Goal: Check status: Check status

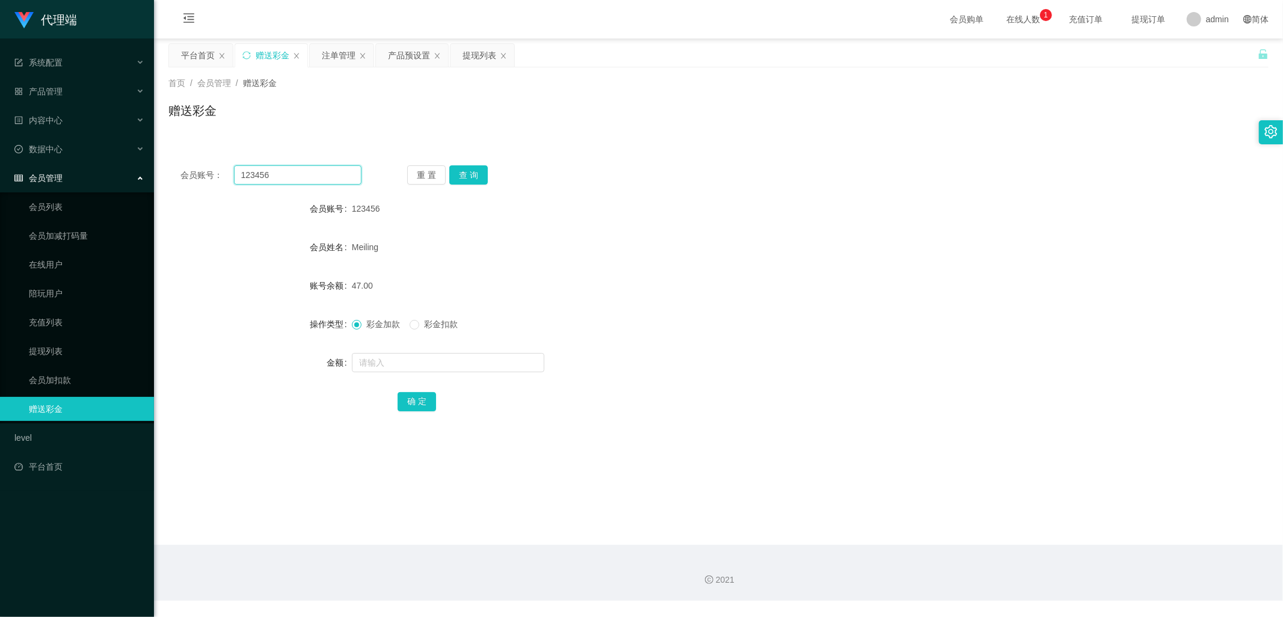
click at [296, 176] on input "123456" at bounding box center [298, 174] width 128 height 19
type input "1"
type input "993380"
click at [475, 173] on button "查 询" at bounding box center [468, 174] width 38 height 19
click at [404, 55] on div "产品预设置" at bounding box center [409, 55] width 42 height 23
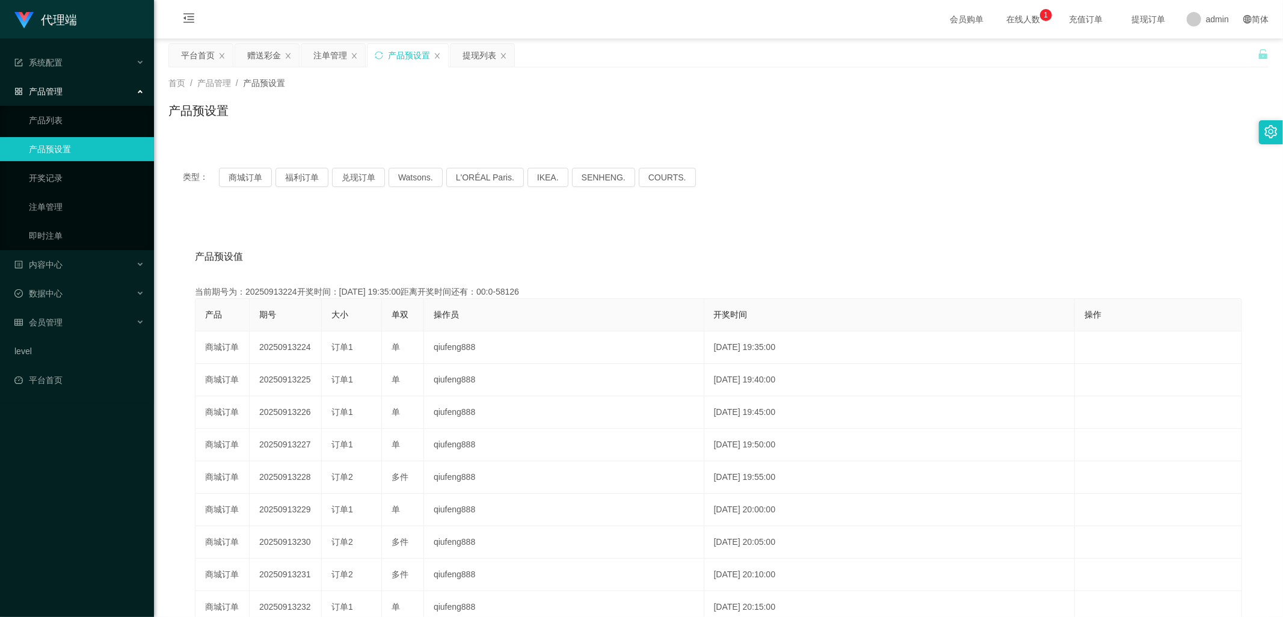
click at [385, 52] on div "产品预设置" at bounding box center [408, 55] width 81 height 23
click at [383, 55] on icon "图标: sync" at bounding box center [379, 55] width 8 height 8
click at [325, 52] on div "注单管理" at bounding box center [330, 55] width 34 height 23
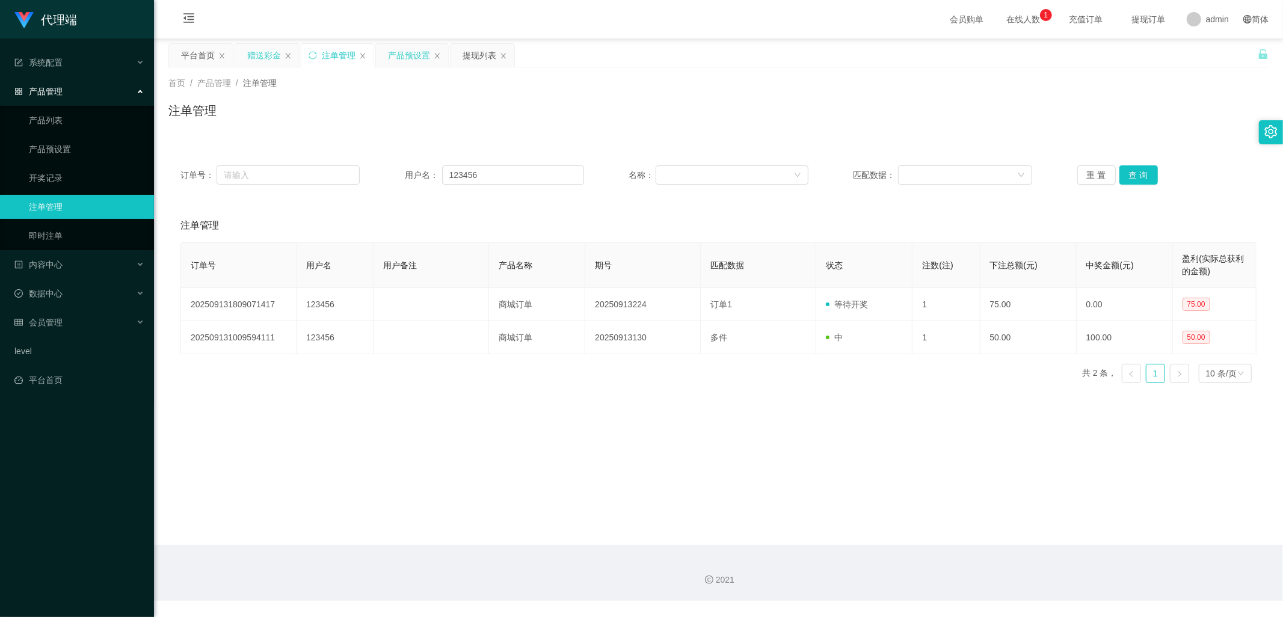
click at [265, 54] on div "赠送彩金" at bounding box center [264, 55] width 34 height 23
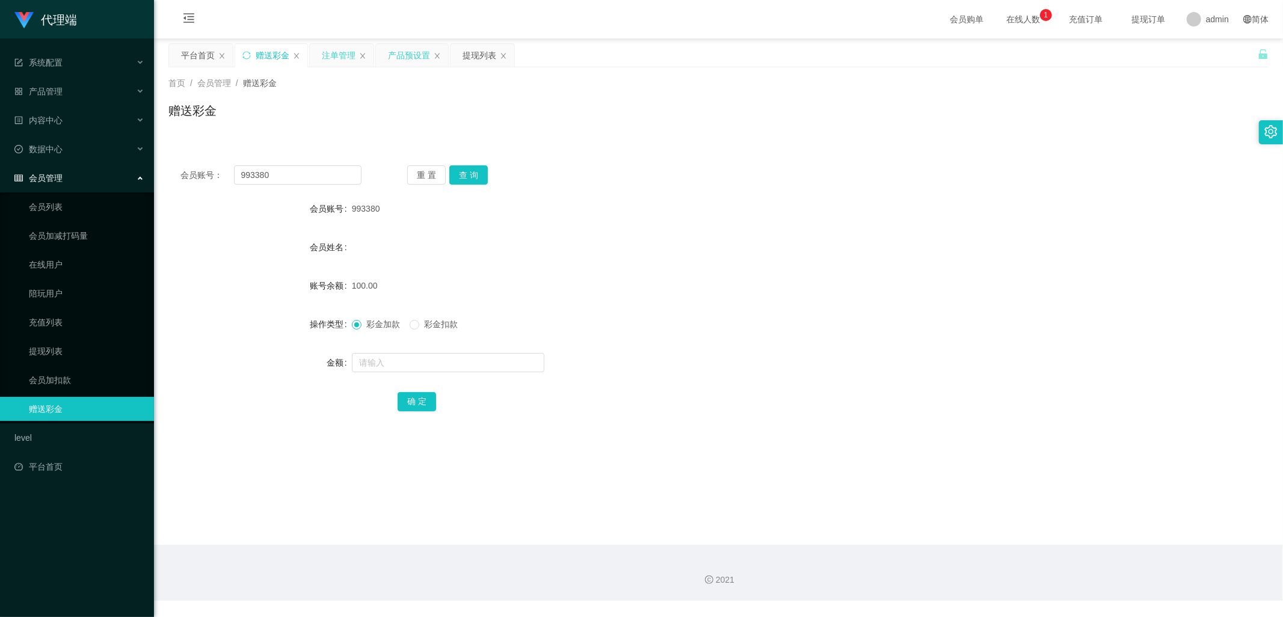
click at [334, 51] on div "注单管理" at bounding box center [339, 55] width 34 height 23
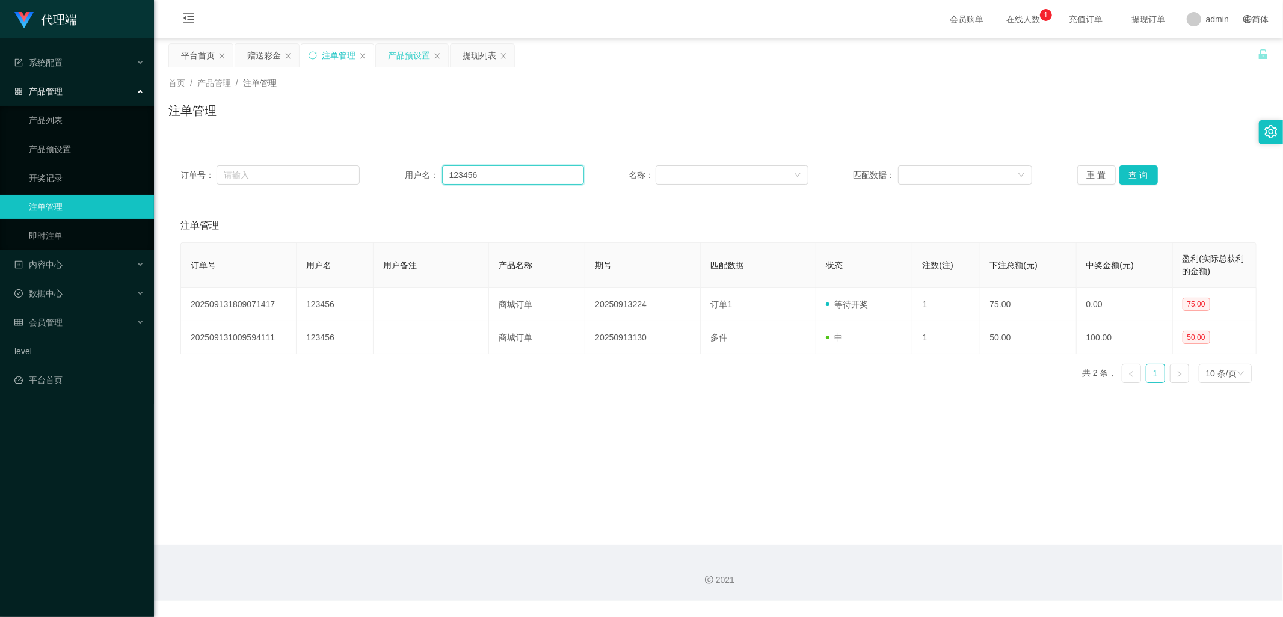
drag, startPoint x: 479, startPoint y: 180, endPoint x: 407, endPoint y: 175, distance: 72.4
click at [407, 175] on div "用户名： 123456" at bounding box center [494, 174] width 179 height 19
type input "993380"
click at [1146, 170] on button "查 询" at bounding box center [1138, 174] width 38 height 19
drag, startPoint x: 262, startPoint y: 58, endPoint x: 316, endPoint y: 77, distance: 58.0
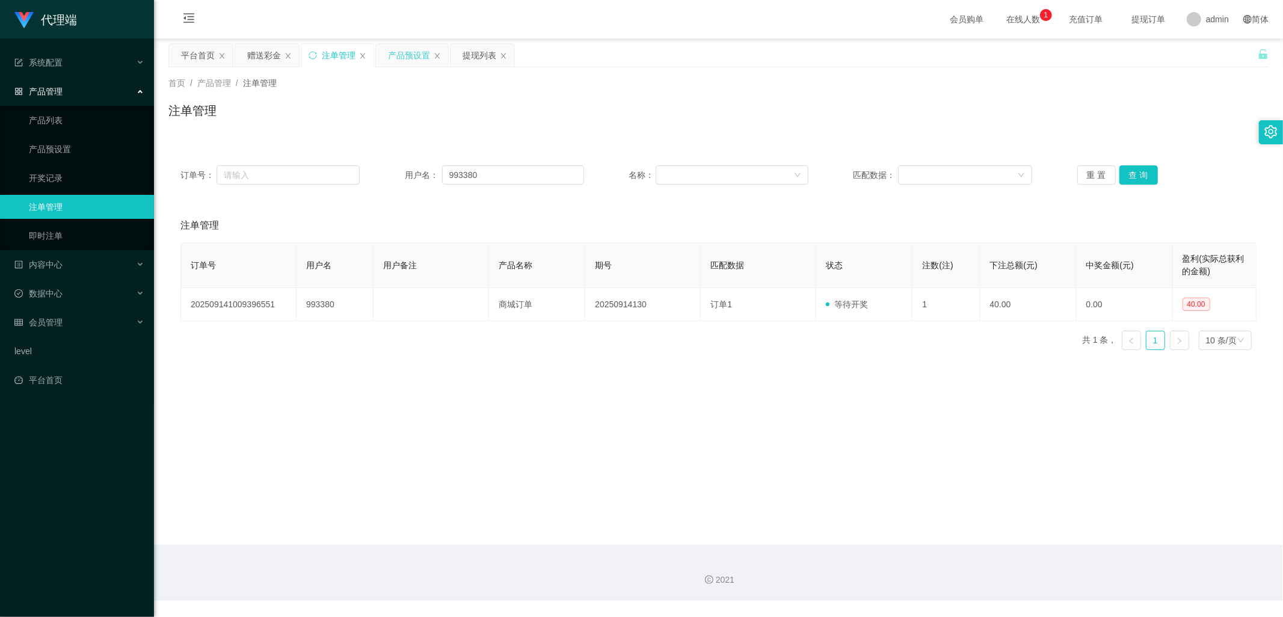
click at [262, 58] on div "赠送彩金" at bounding box center [264, 55] width 34 height 23
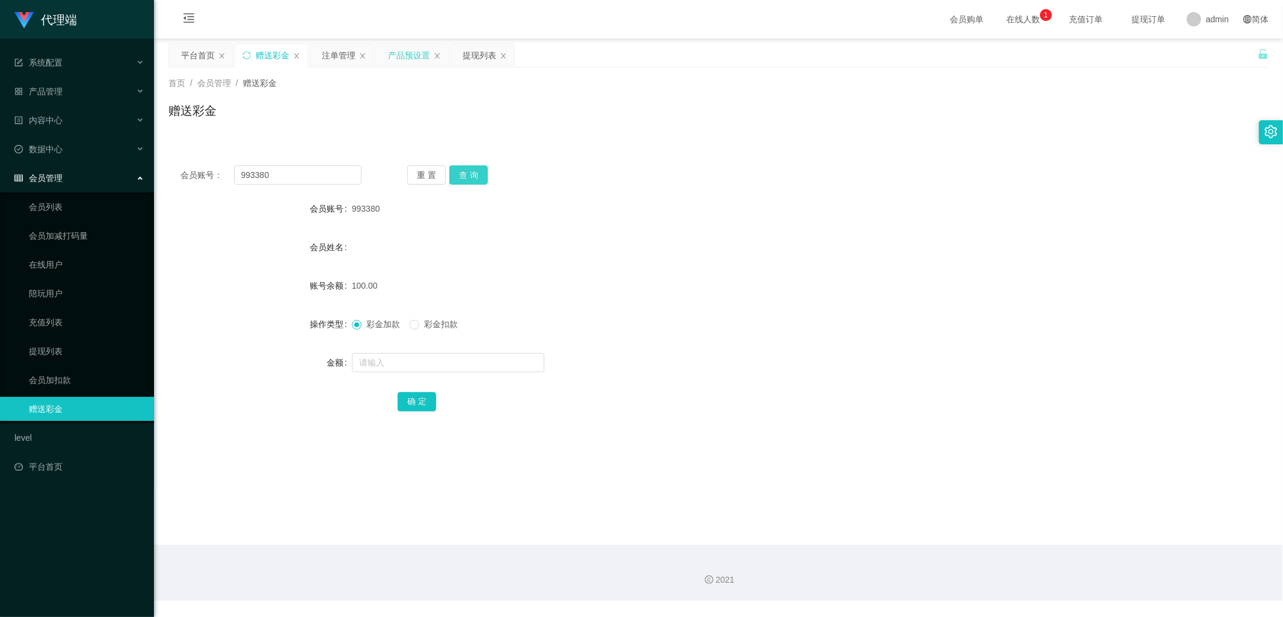
click at [477, 176] on button "查 询" at bounding box center [468, 174] width 38 height 19
click at [471, 174] on button "查 询" at bounding box center [468, 174] width 38 height 19
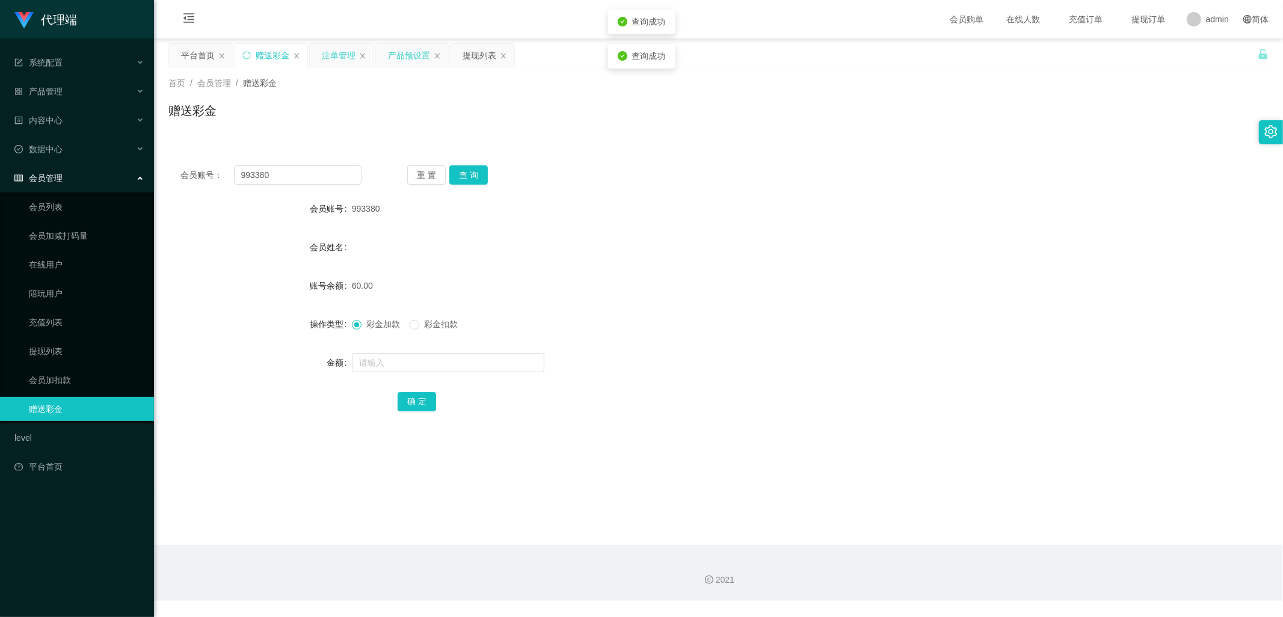
drag, startPoint x: 329, startPoint y: 51, endPoint x: 355, endPoint y: 64, distance: 29.3
click at [329, 51] on div "注单管理" at bounding box center [339, 55] width 34 height 23
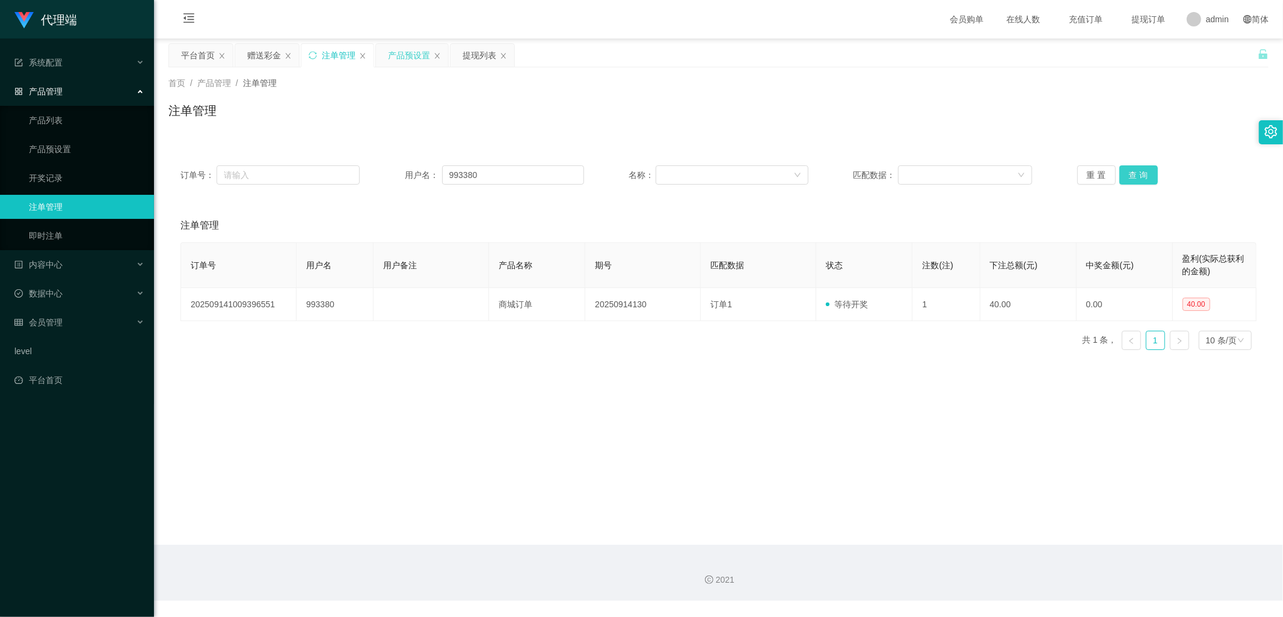
click at [1123, 169] on button "查 询" at bounding box center [1138, 174] width 38 height 19
click at [1131, 171] on button "查 询" at bounding box center [1138, 174] width 38 height 19
click at [1131, 171] on div "重 置 查 询" at bounding box center [1166, 174] width 179 height 19
click at [1131, 171] on button "查 询" at bounding box center [1138, 174] width 38 height 19
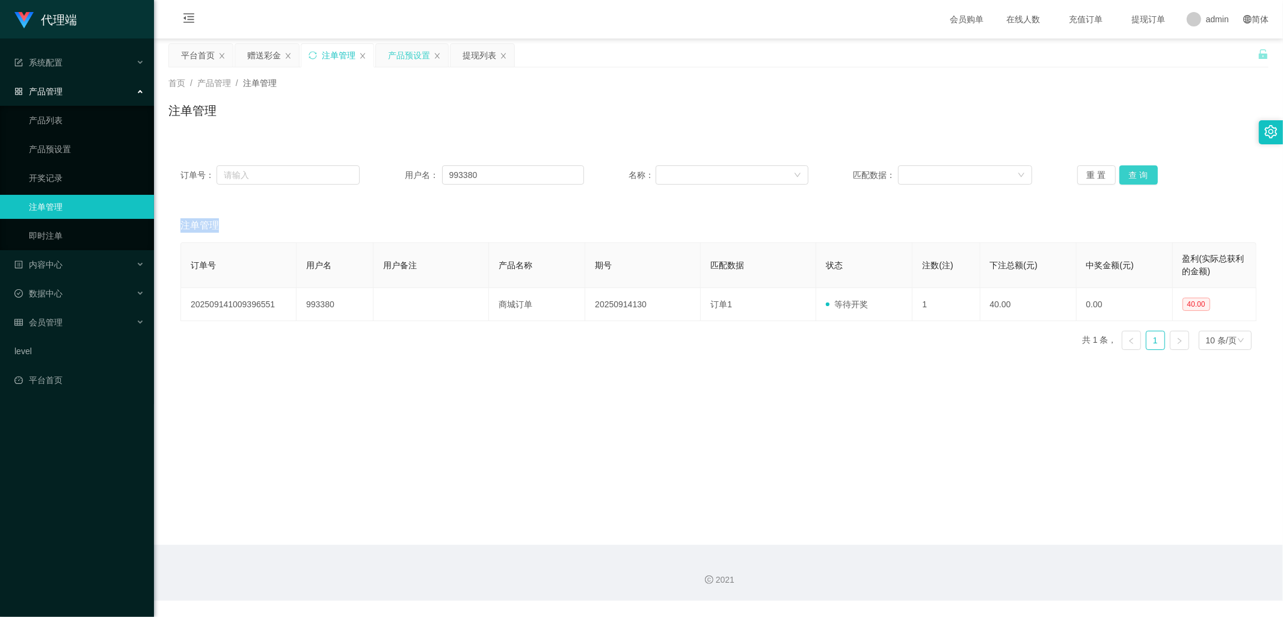
click at [1131, 171] on div "重 置 查 询" at bounding box center [1166, 174] width 179 height 19
click at [1131, 171] on button "查 询" at bounding box center [1138, 174] width 38 height 19
click at [1131, 171] on div "重 置 查 询" at bounding box center [1166, 174] width 179 height 19
click at [1131, 171] on button "查 询" at bounding box center [1138, 174] width 38 height 19
click at [1131, 171] on div "重 置 查 询" at bounding box center [1166, 174] width 179 height 19
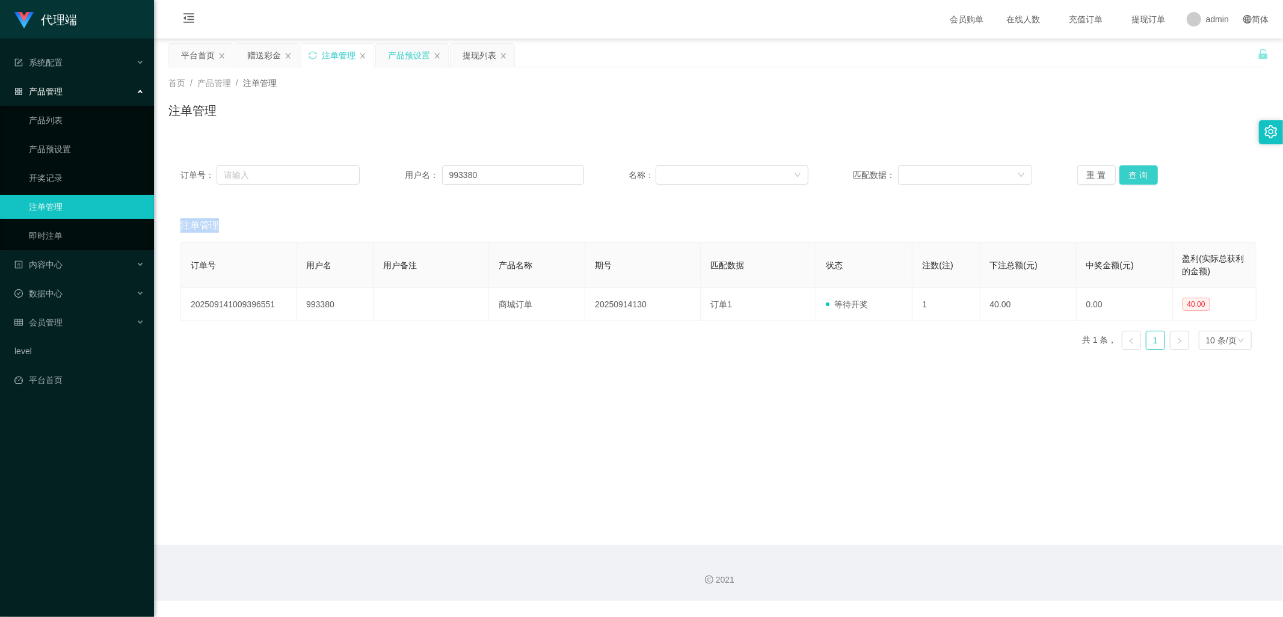
click at [1131, 171] on button "查 询" at bounding box center [1138, 174] width 38 height 19
click at [1131, 171] on div "重 置 查 询" at bounding box center [1166, 174] width 179 height 19
click at [1131, 171] on button "查 询" at bounding box center [1138, 174] width 38 height 19
click at [1131, 171] on div "重 置 查 询" at bounding box center [1166, 174] width 179 height 19
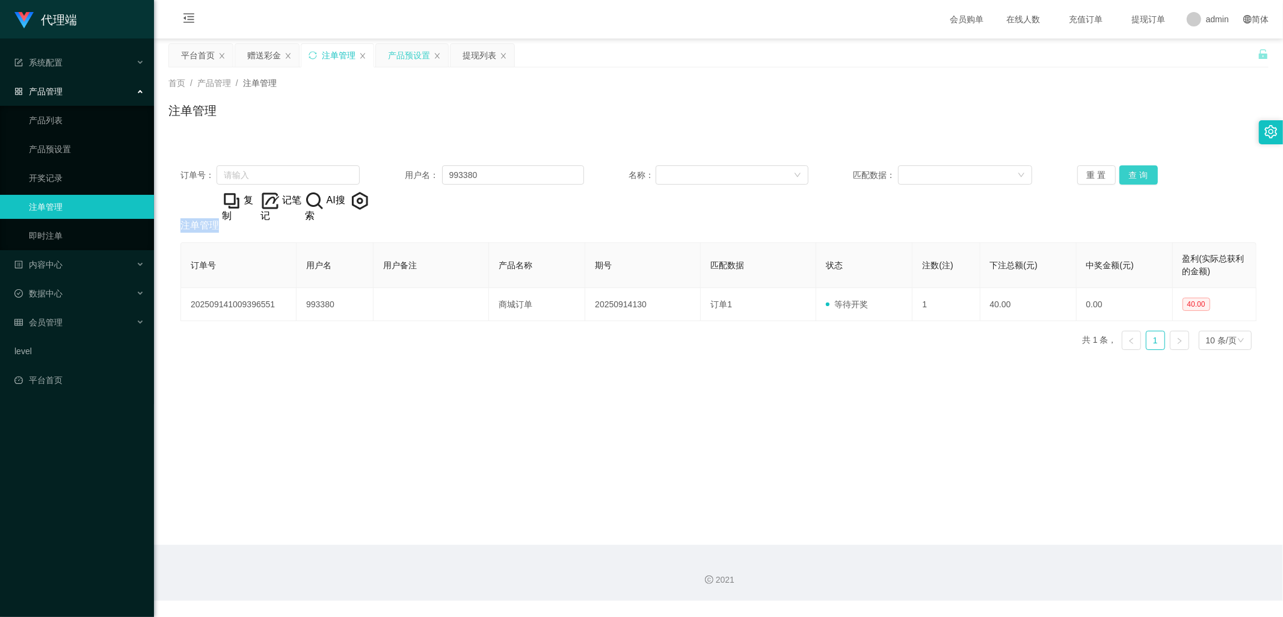
click at [1132, 171] on button "查 询" at bounding box center [1138, 174] width 38 height 19
click at [1132, 171] on div "重 置 查 询" at bounding box center [1166, 174] width 179 height 19
click at [1132, 171] on button "查 询" at bounding box center [1138, 174] width 38 height 19
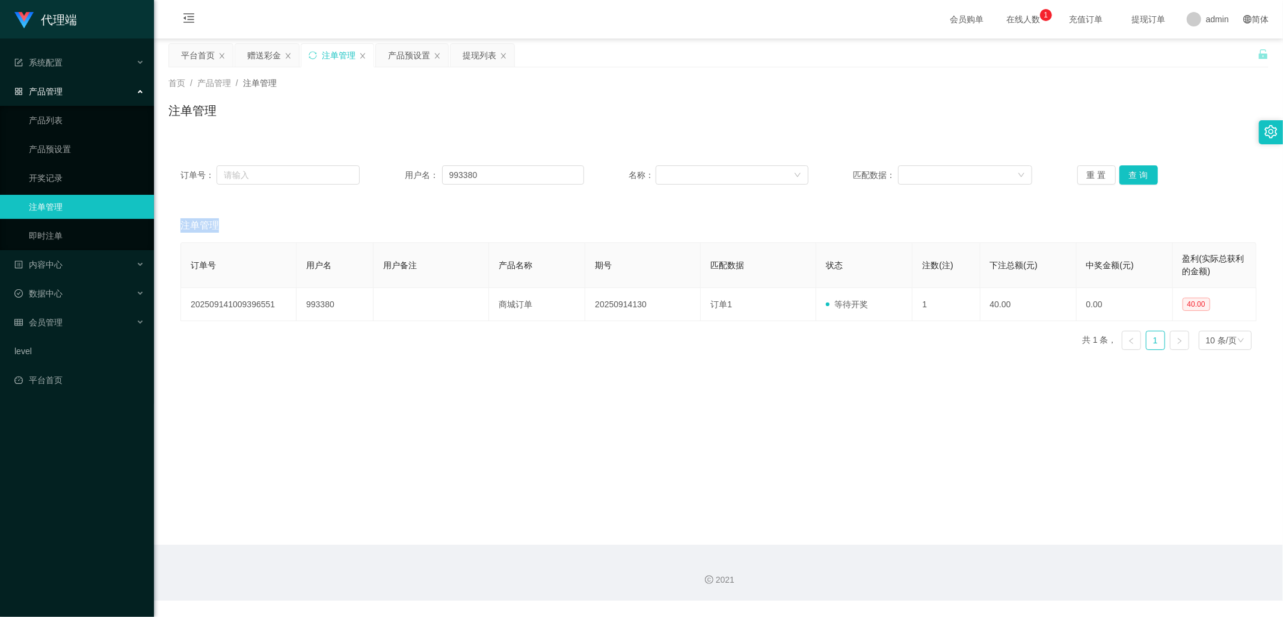
drag, startPoint x: 401, startPoint y: 54, endPoint x: 394, endPoint y: 76, distance: 23.4
click at [401, 54] on div "产品预设置" at bounding box center [409, 55] width 42 height 23
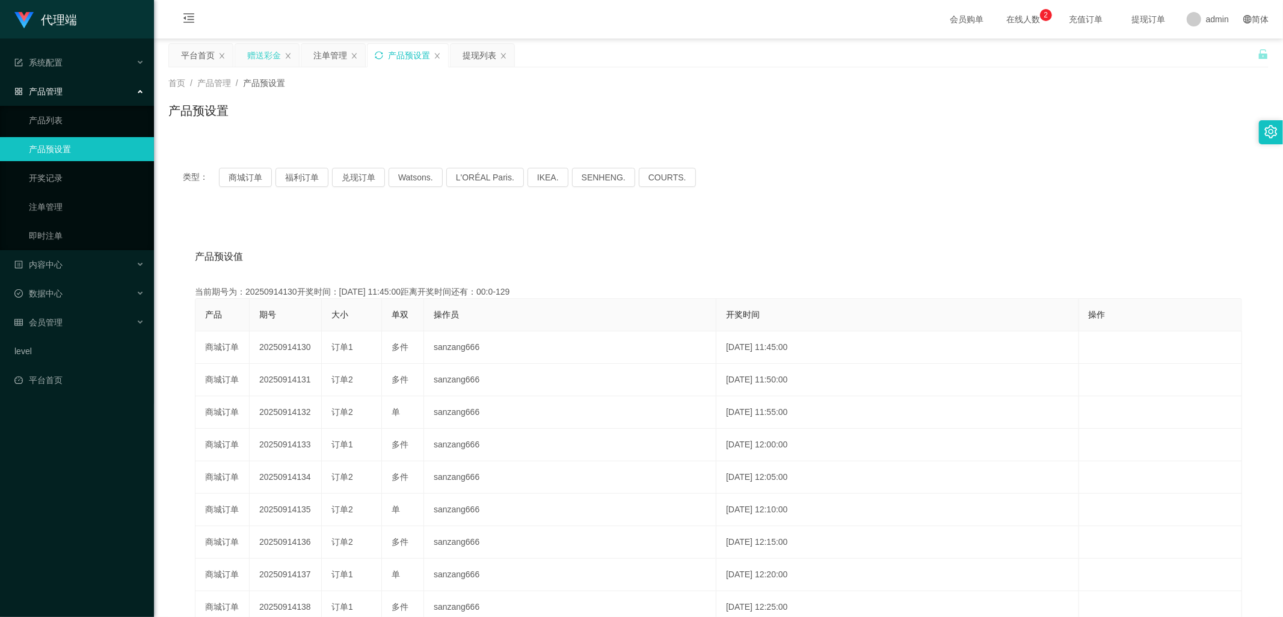
click at [262, 52] on div "赠送彩金" at bounding box center [264, 55] width 34 height 23
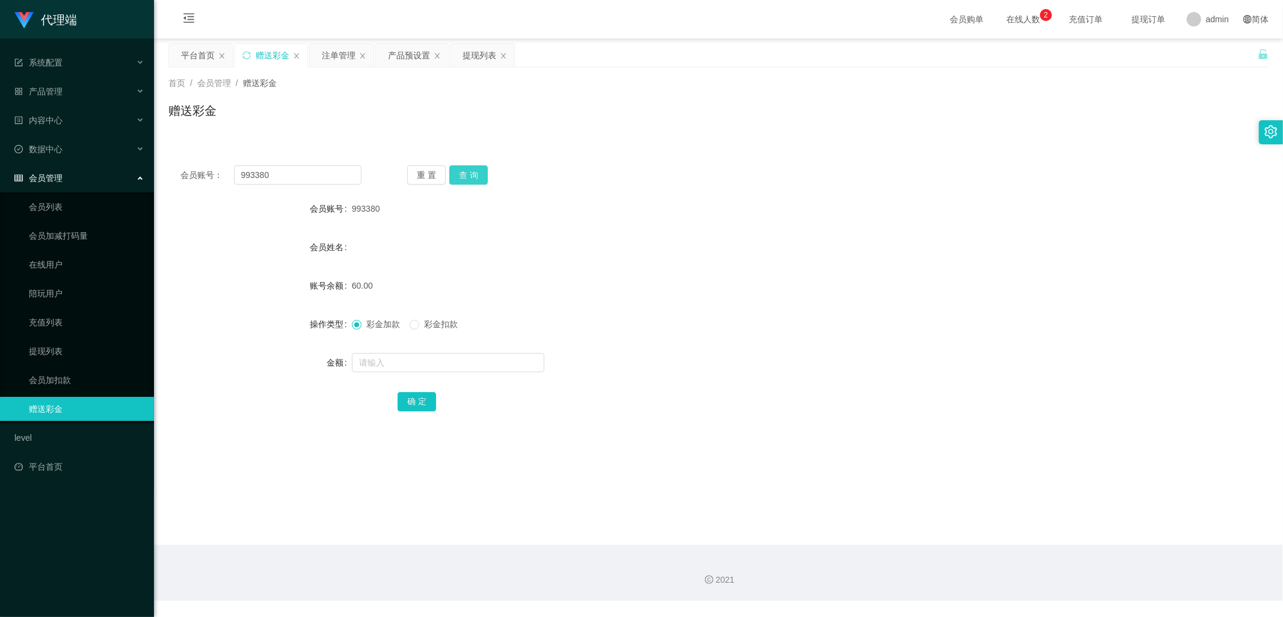
click at [473, 175] on button "查 询" at bounding box center [468, 174] width 38 height 19
click at [473, 175] on div "重 置 查 询" at bounding box center [497, 174] width 181 height 19
click at [473, 175] on button "查 询" at bounding box center [468, 174] width 38 height 19
drag, startPoint x: 334, startPoint y: 51, endPoint x: 359, endPoint y: 69, distance: 30.2
click at [334, 51] on div "注单管理" at bounding box center [339, 55] width 34 height 23
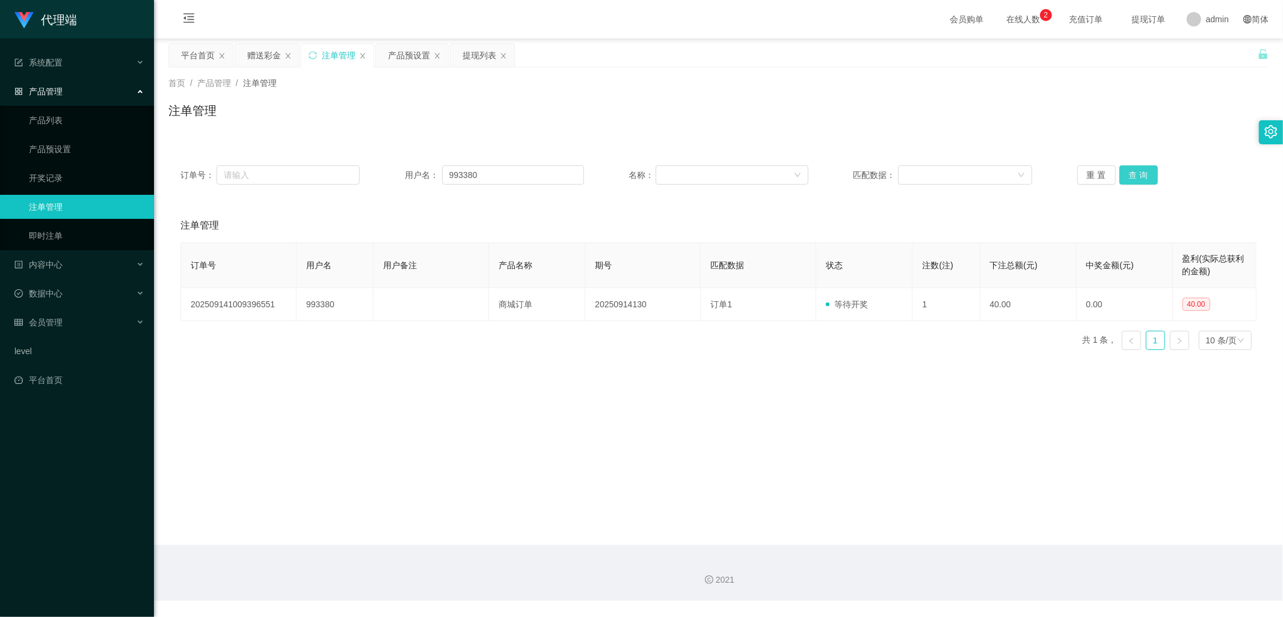
click at [1138, 181] on button "查 询" at bounding box center [1138, 174] width 38 height 19
click at [1138, 181] on button "查 询" at bounding box center [1145, 174] width 52 height 19
drag, startPoint x: 1138, startPoint y: 181, endPoint x: 870, endPoint y: 250, distance: 276.3
click at [1138, 181] on div "重 置 查 询" at bounding box center [1166, 174] width 179 height 19
click at [269, 54] on div "赠送彩金" at bounding box center [264, 55] width 34 height 23
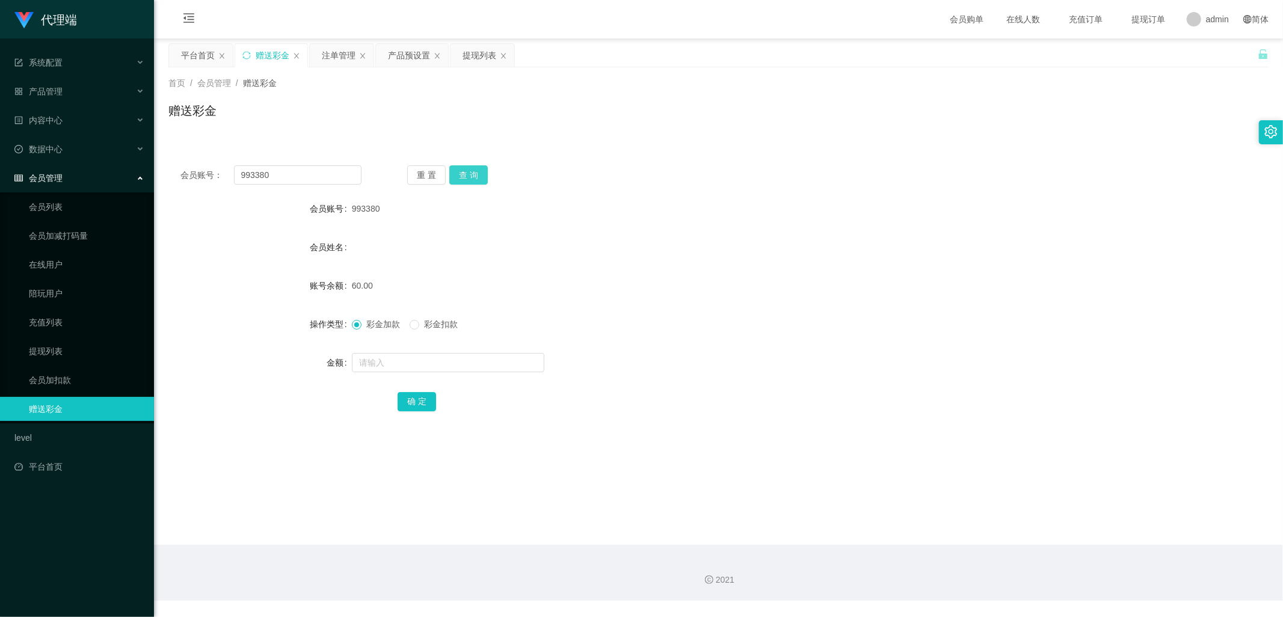
click at [463, 183] on button "查 询" at bounding box center [468, 174] width 38 height 19
click at [463, 182] on button "查 询" at bounding box center [468, 174] width 38 height 19
click at [464, 180] on div "重 置 查 询" at bounding box center [497, 174] width 181 height 19
click at [413, 359] on input "text" at bounding box center [448, 362] width 192 height 19
type input "68"
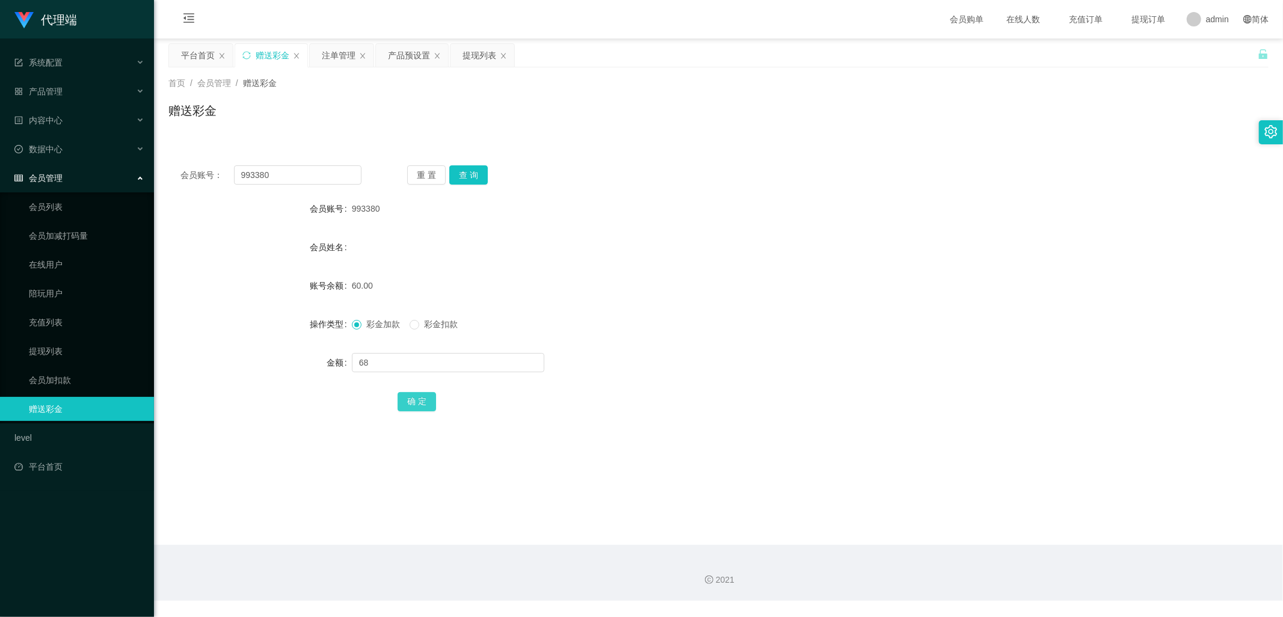
click at [417, 399] on button "确 定" at bounding box center [417, 401] width 38 height 19
click at [340, 52] on div "注单管理" at bounding box center [339, 55] width 34 height 23
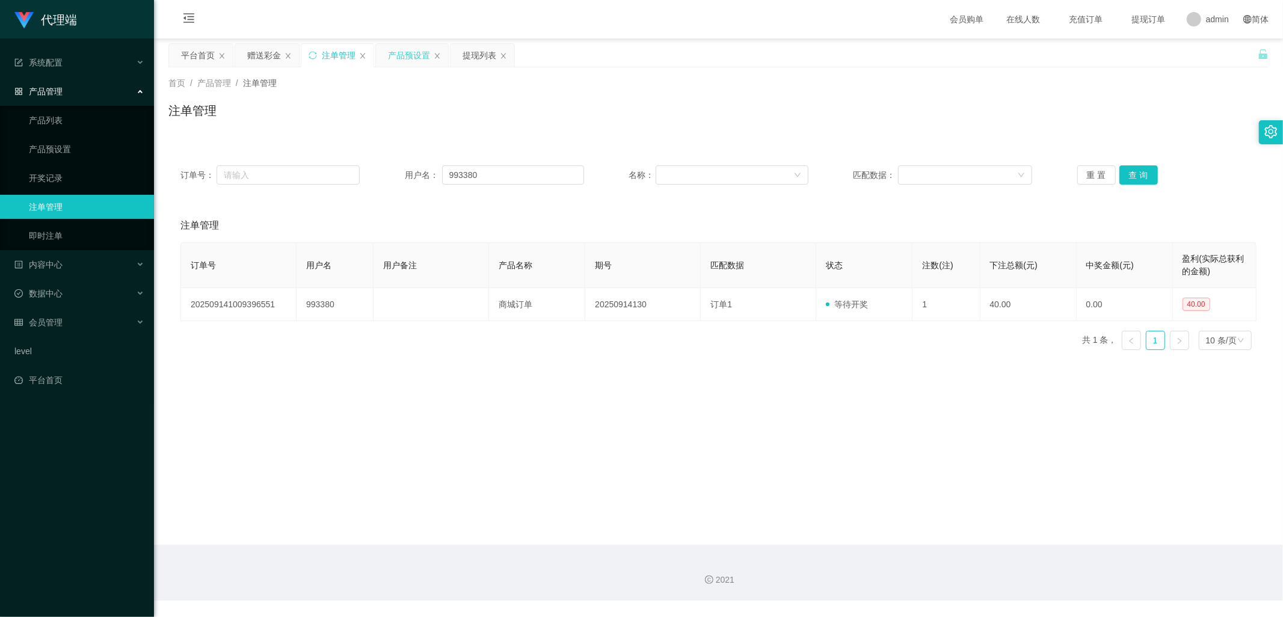
click at [416, 58] on div "产品预设置" at bounding box center [409, 55] width 42 height 23
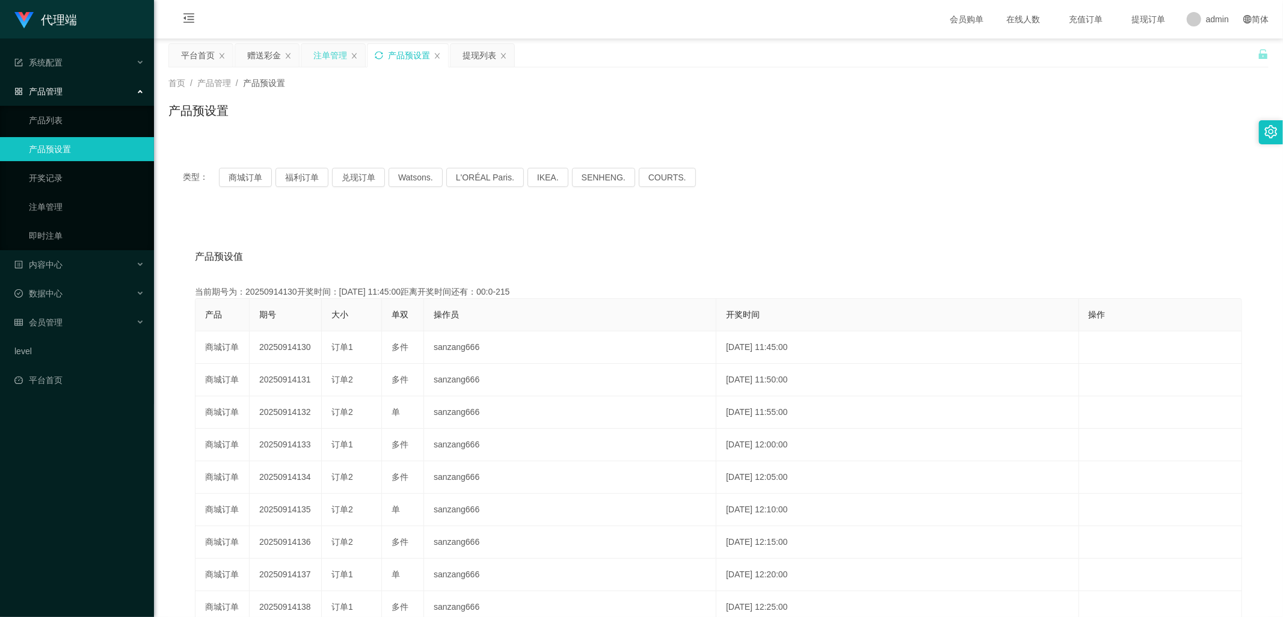
click at [325, 55] on div "注单管理" at bounding box center [330, 55] width 34 height 23
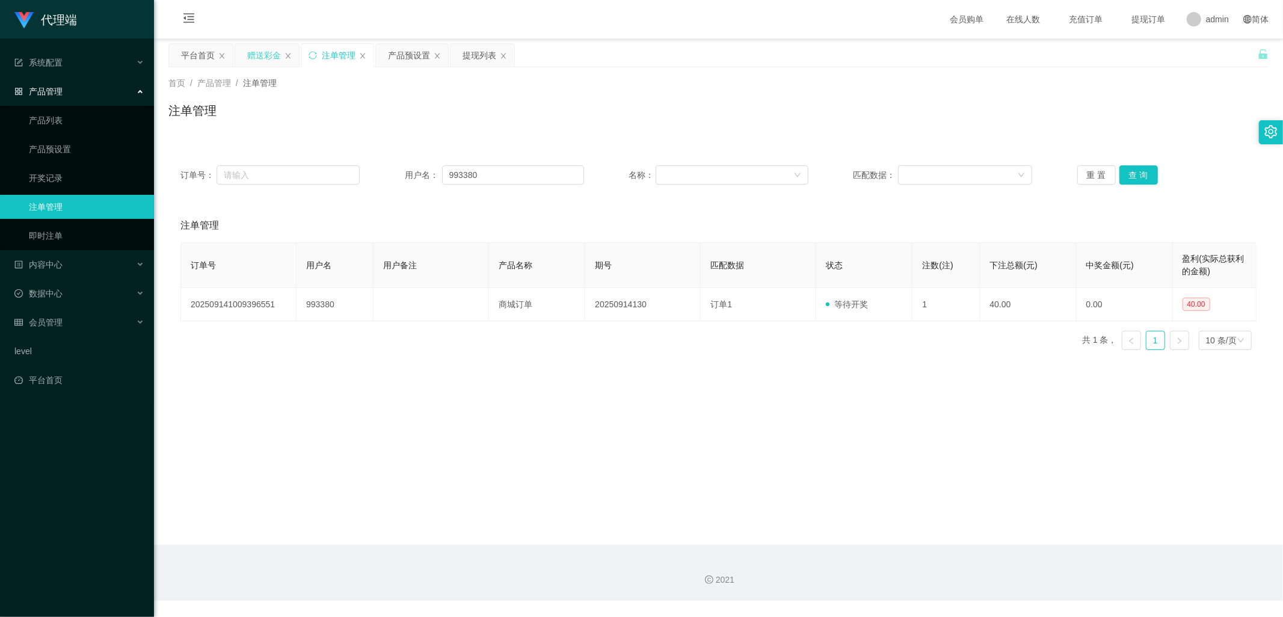
click at [272, 58] on div "赠送彩金" at bounding box center [264, 55] width 34 height 23
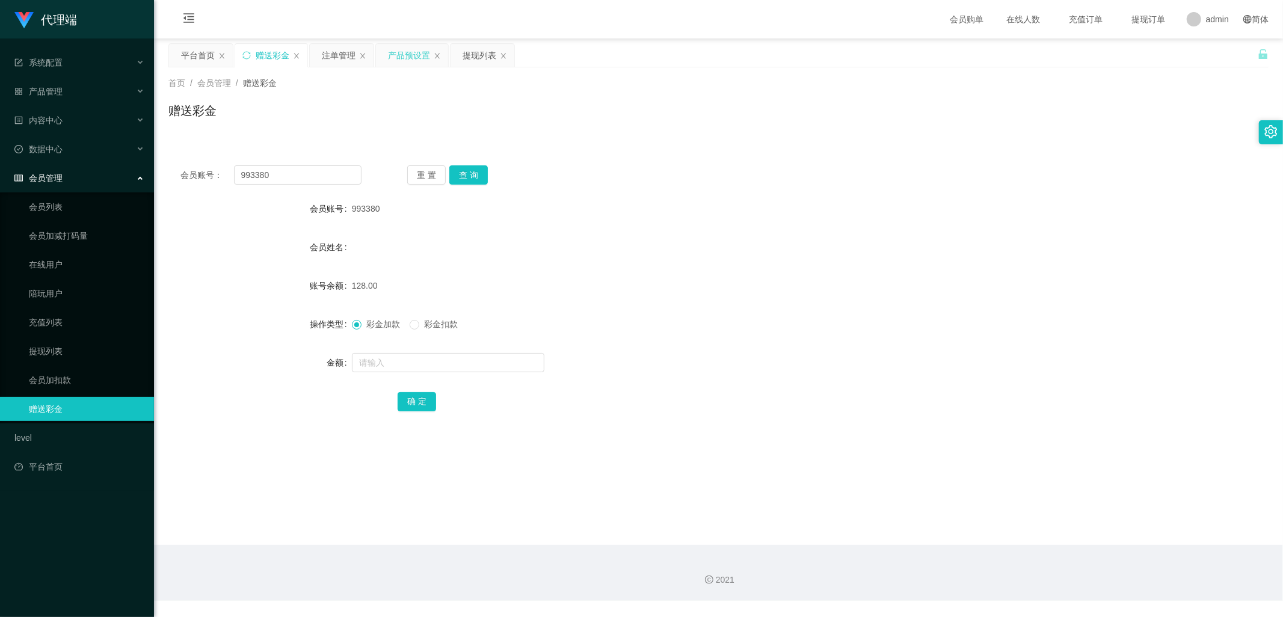
click at [407, 55] on div "产品预设置" at bounding box center [409, 55] width 42 height 23
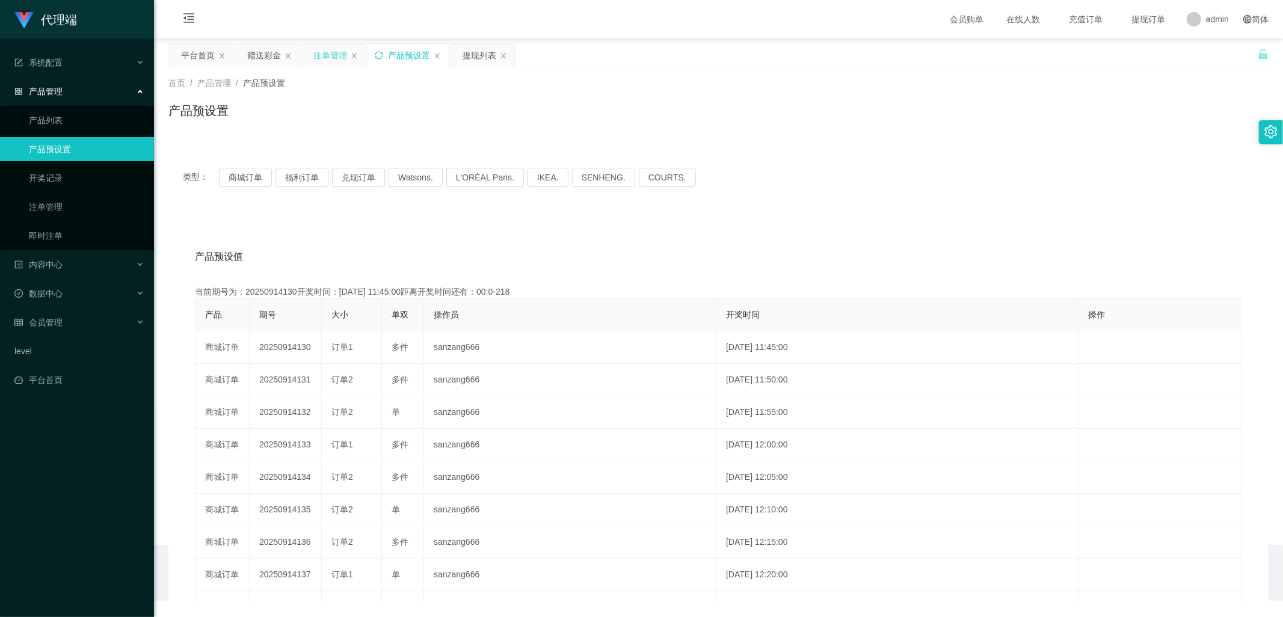
click at [331, 54] on div "注单管理" at bounding box center [330, 55] width 34 height 23
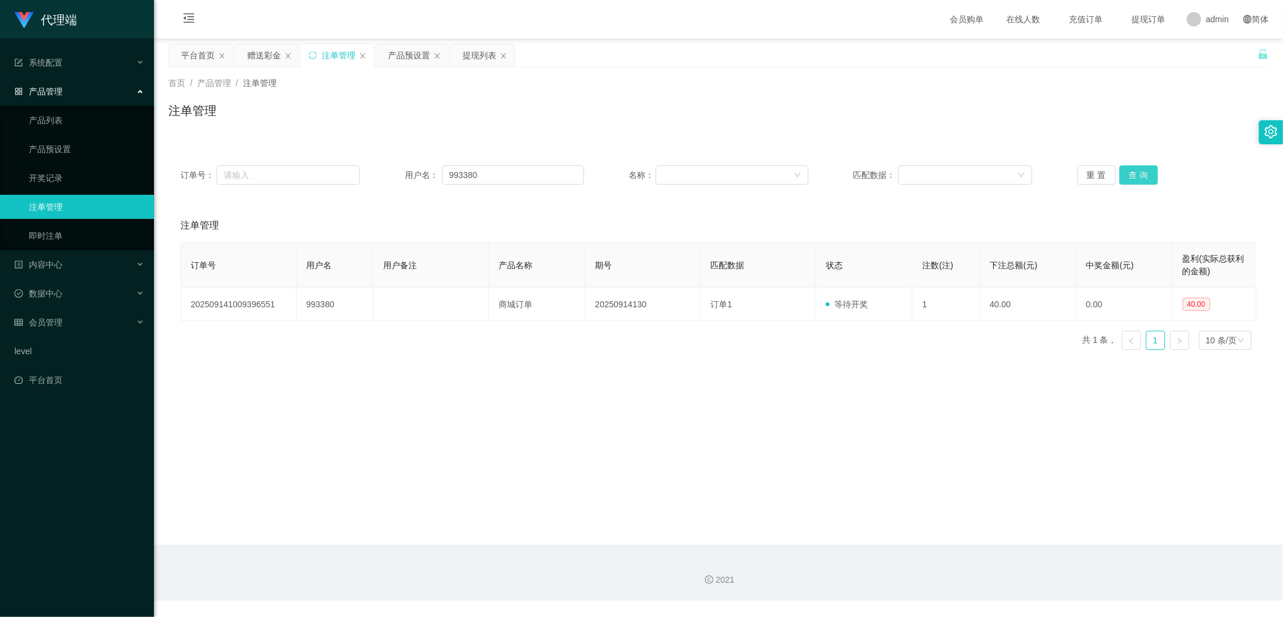
click at [1133, 168] on button "查 询" at bounding box center [1138, 174] width 38 height 19
click at [1134, 170] on button "查 询" at bounding box center [1138, 174] width 38 height 19
click at [1134, 171] on button "查 询" at bounding box center [1138, 174] width 38 height 19
click at [1135, 171] on div "重 置 查 询" at bounding box center [1166, 174] width 179 height 19
click at [475, 51] on div "提现列表" at bounding box center [480, 55] width 34 height 23
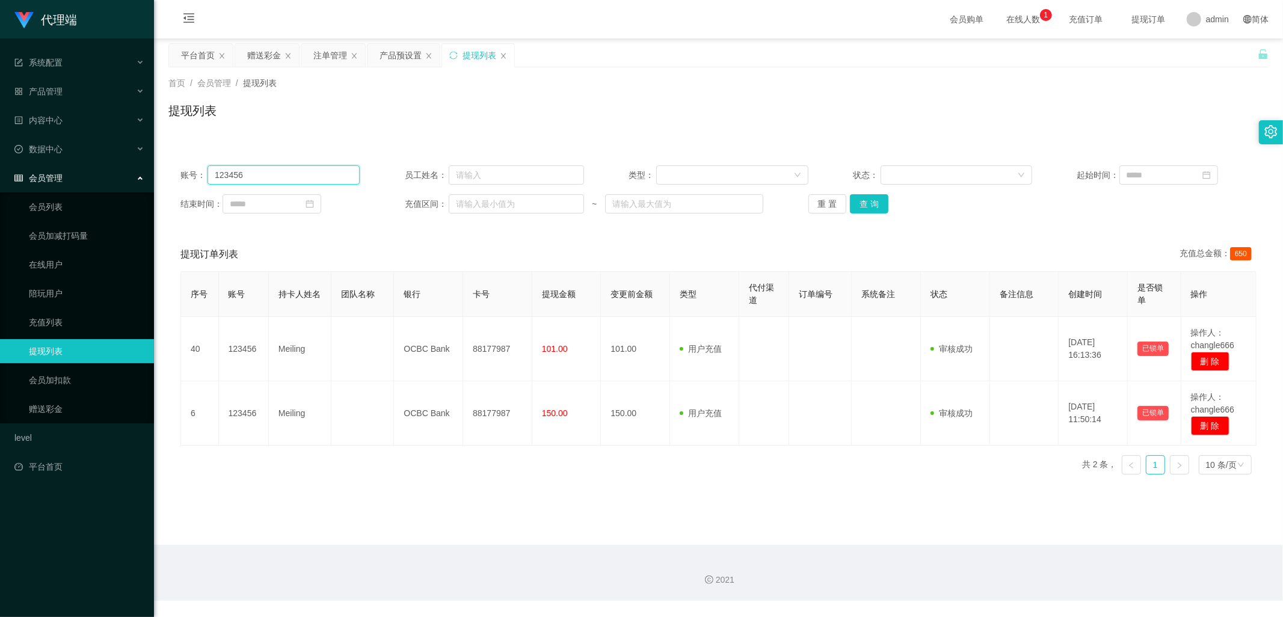
drag, startPoint x: 191, startPoint y: 184, endPoint x: 172, endPoint y: 188, distance: 19.0
click at [171, 187] on div "账号： 123456 员工姓名： 类型： 状态： 起始时间： 结束时间： 充值区间： ~ 重 置 查 询" at bounding box center [718, 189] width 1100 height 72
type input "993308"
click at [871, 206] on button "查 询" at bounding box center [869, 203] width 38 height 19
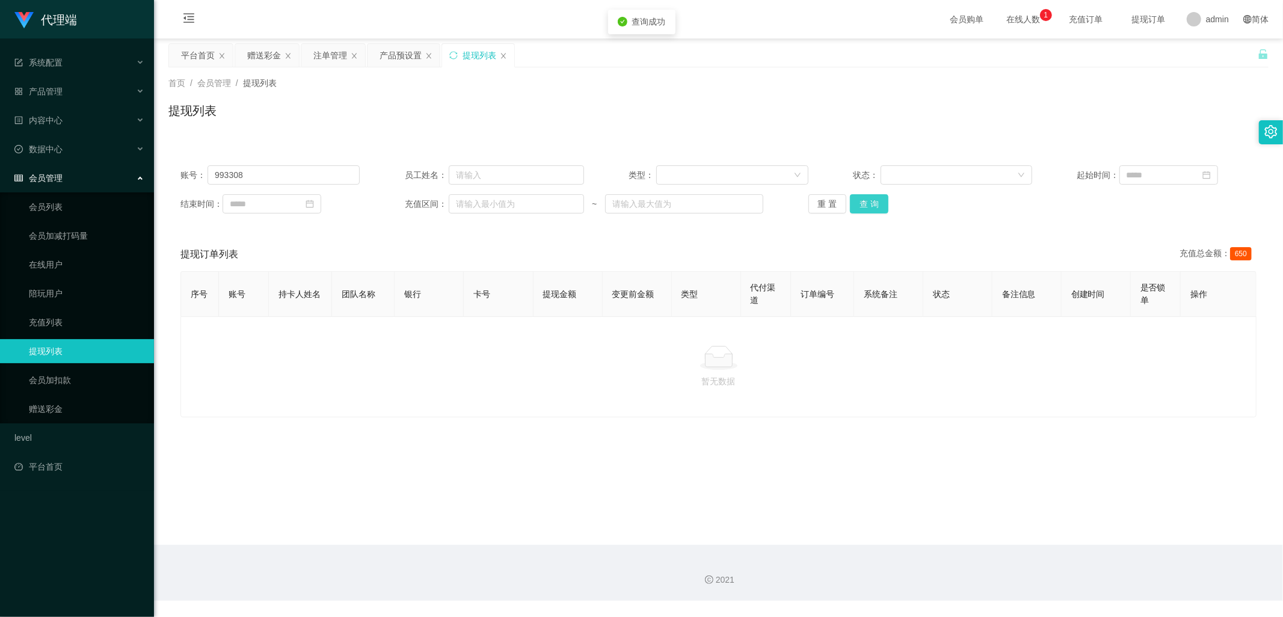
click at [871, 206] on button "查 询" at bounding box center [869, 203] width 38 height 19
click at [315, 52] on div "注单管理" at bounding box center [333, 55] width 64 height 23
click at [319, 52] on div "注单管理" at bounding box center [330, 55] width 34 height 23
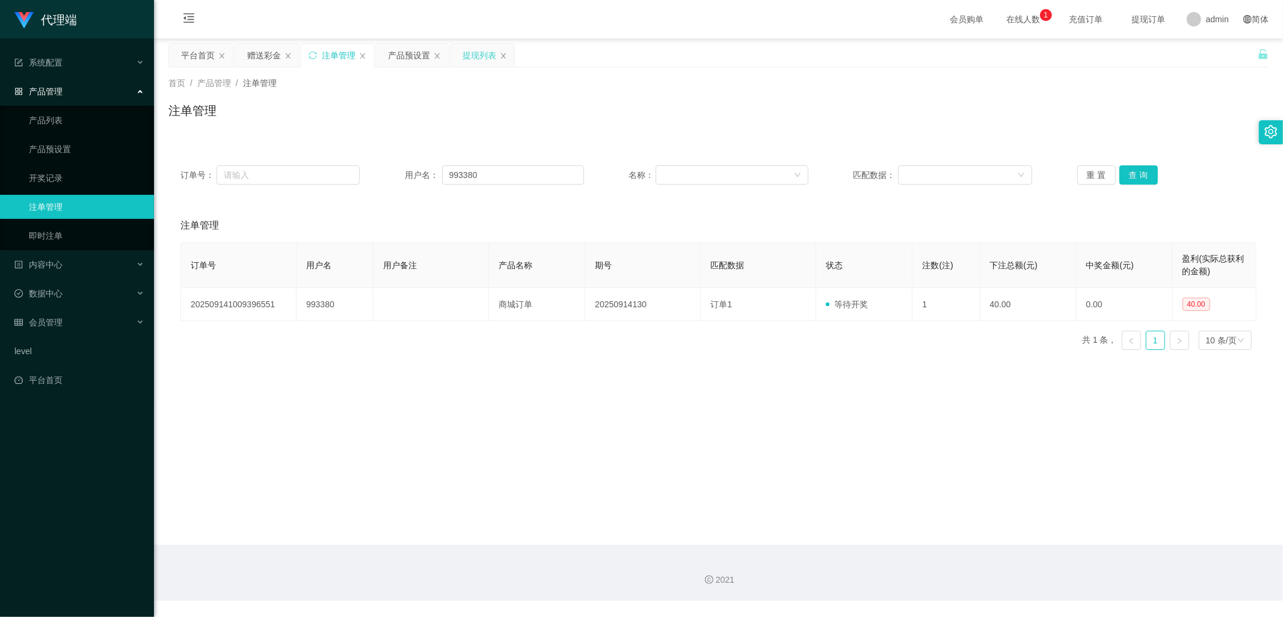
click at [466, 58] on div "提现列表" at bounding box center [480, 55] width 34 height 23
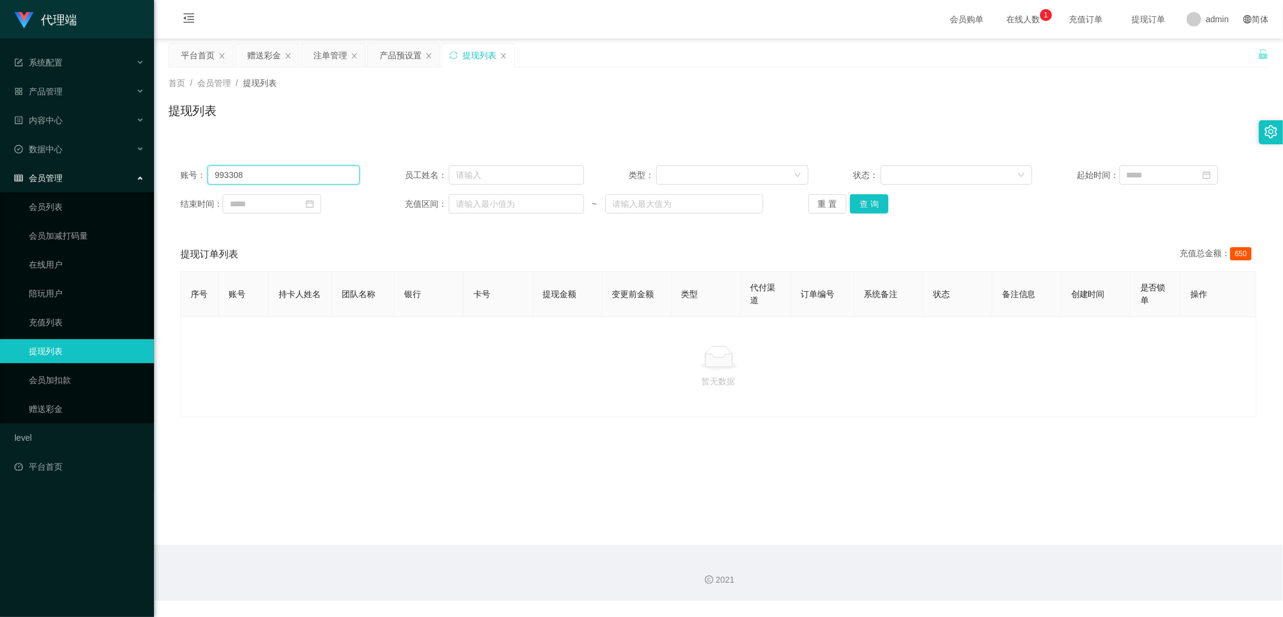
click at [285, 176] on input "993308" at bounding box center [284, 174] width 152 height 19
type input "993380"
click at [879, 208] on button "查 询" at bounding box center [869, 203] width 38 height 19
click at [871, 205] on button "查 询" at bounding box center [869, 203] width 38 height 19
click at [873, 203] on button "查 询" at bounding box center [869, 203] width 38 height 19
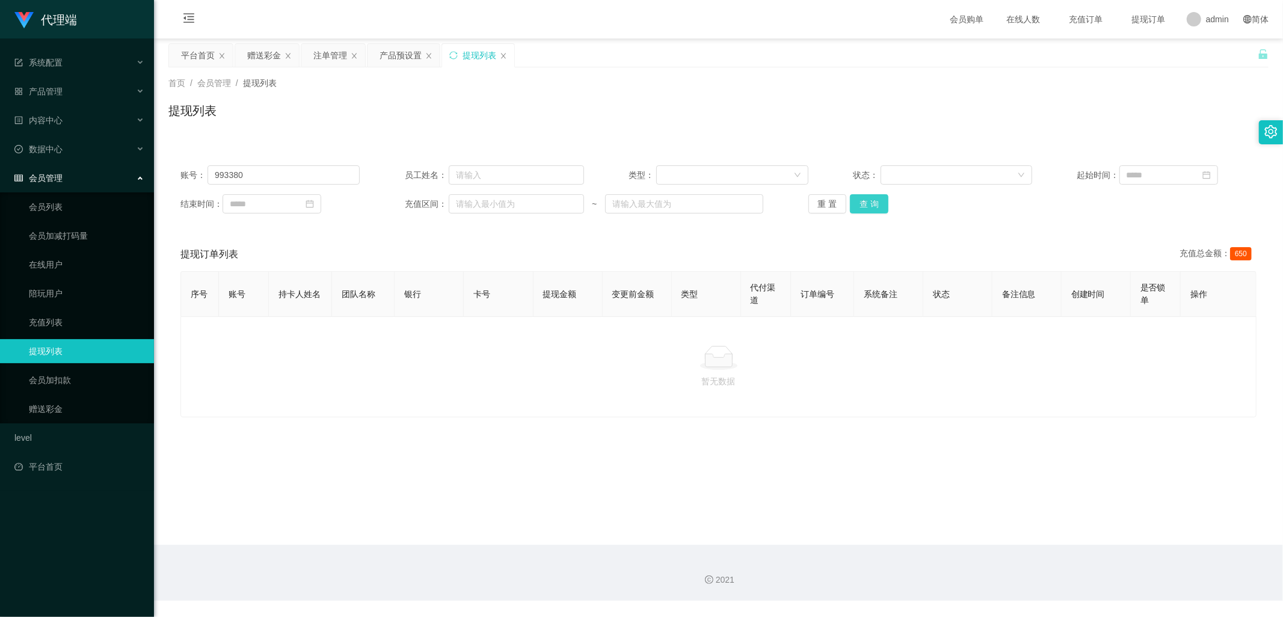
click at [873, 206] on button "查 询" at bounding box center [869, 203] width 38 height 19
click at [873, 206] on div "重 置 查 询" at bounding box center [897, 203] width 179 height 19
click at [873, 206] on button "查 询" at bounding box center [876, 203] width 52 height 19
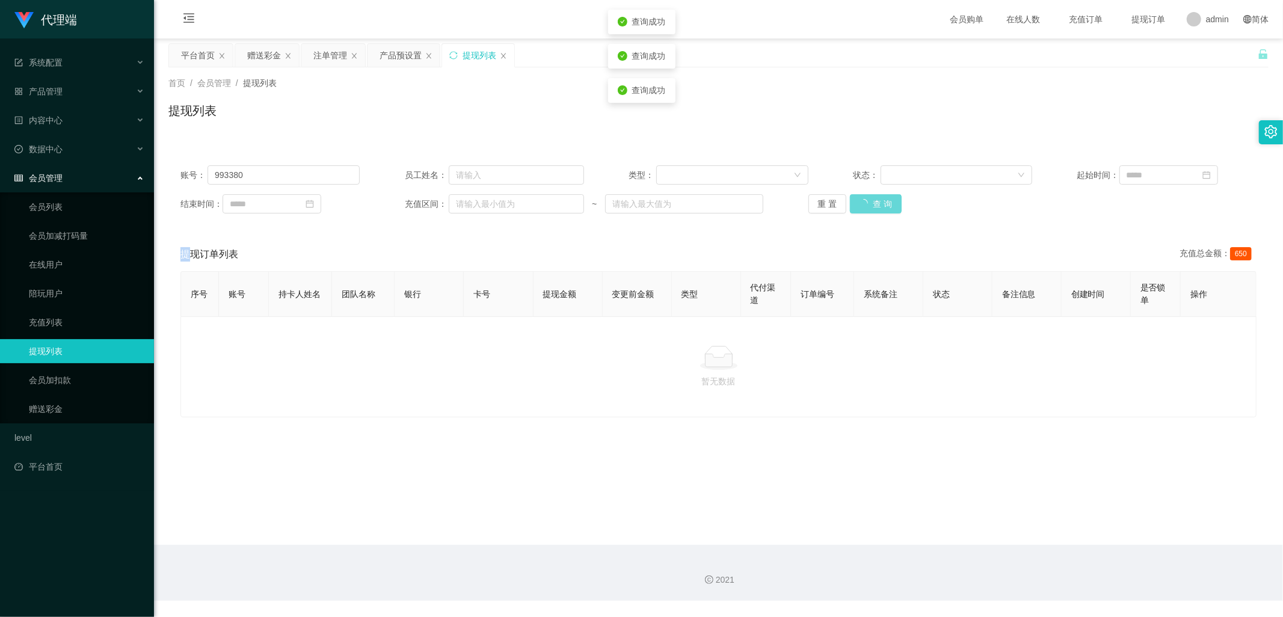
drag, startPoint x: 873, startPoint y: 206, endPoint x: 937, endPoint y: 157, distance: 79.8
click at [873, 206] on div "重 置 查 询" at bounding box center [897, 203] width 179 height 19
click at [872, 206] on button "查 询" at bounding box center [869, 203] width 38 height 19
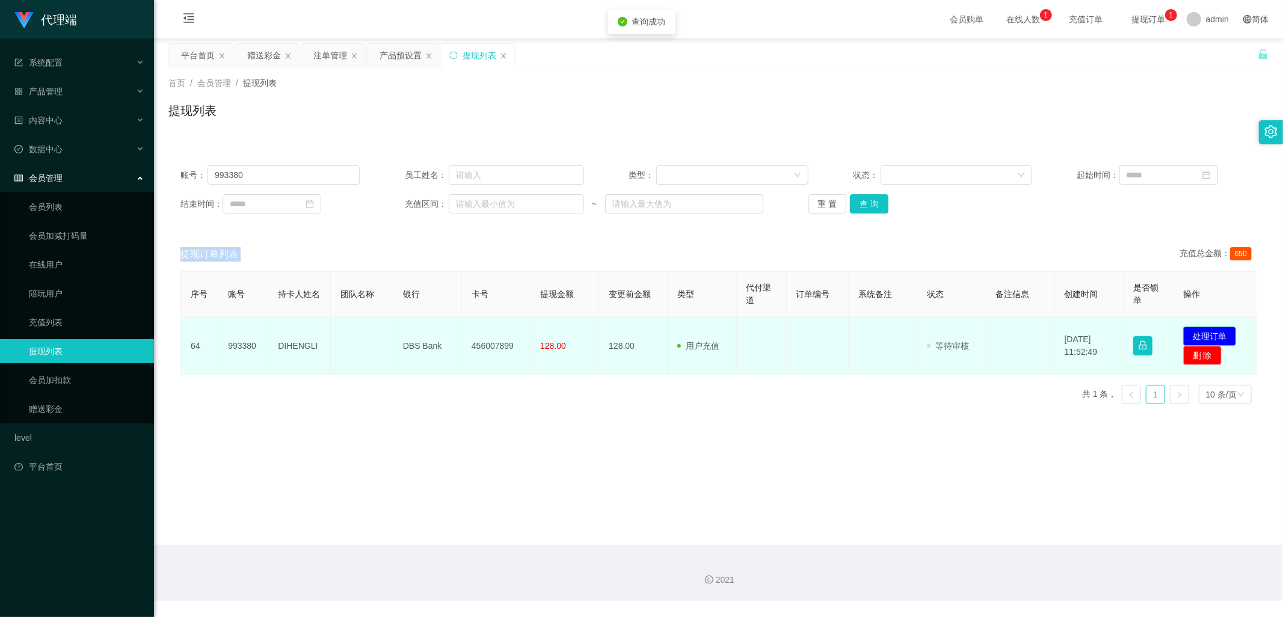
click at [1203, 334] on button "处理订单" at bounding box center [1209, 336] width 53 height 19
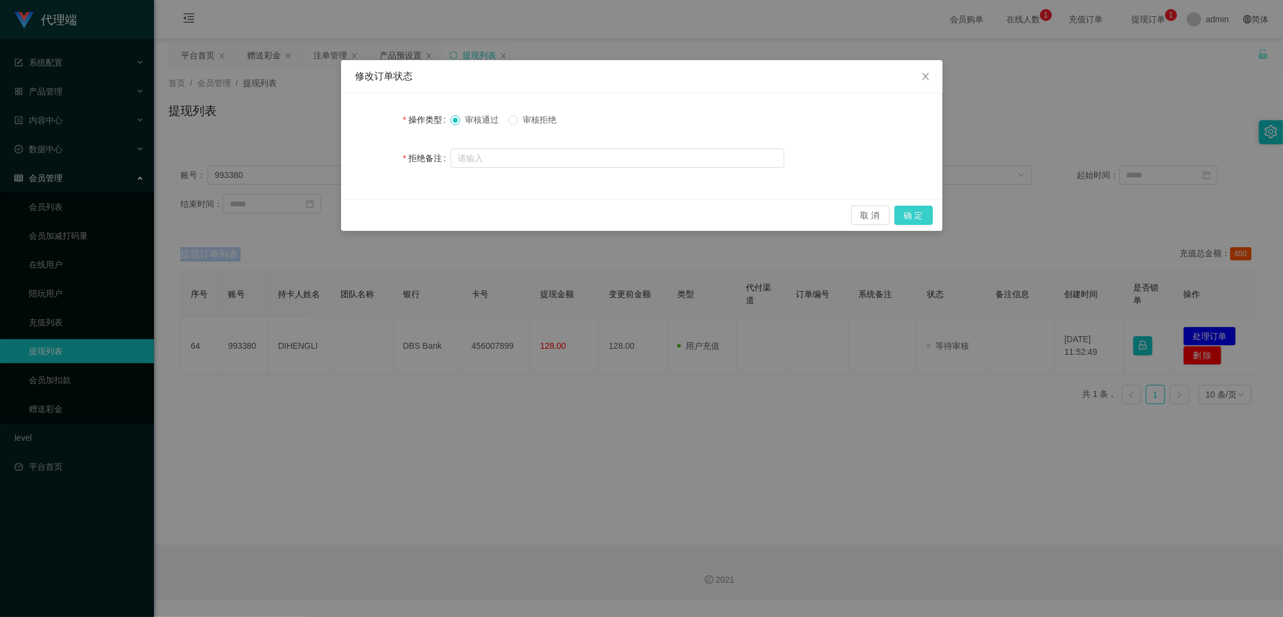
click at [916, 212] on button "确 定" at bounding box center [913, 215] width 38 height 19
